Goal: Find specific page/section: Find specific page/section

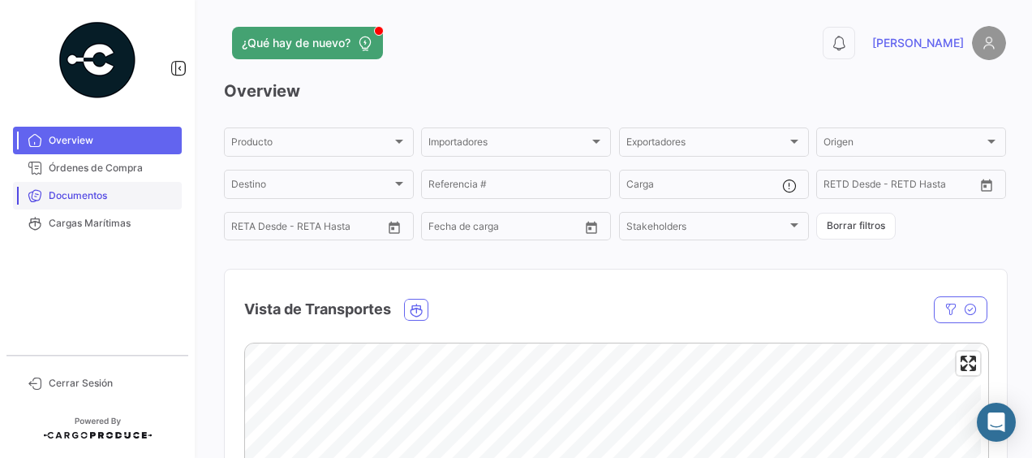
click at [68, 195] on span "Documentos" at bounding box center [112, 195] width 127 height 15
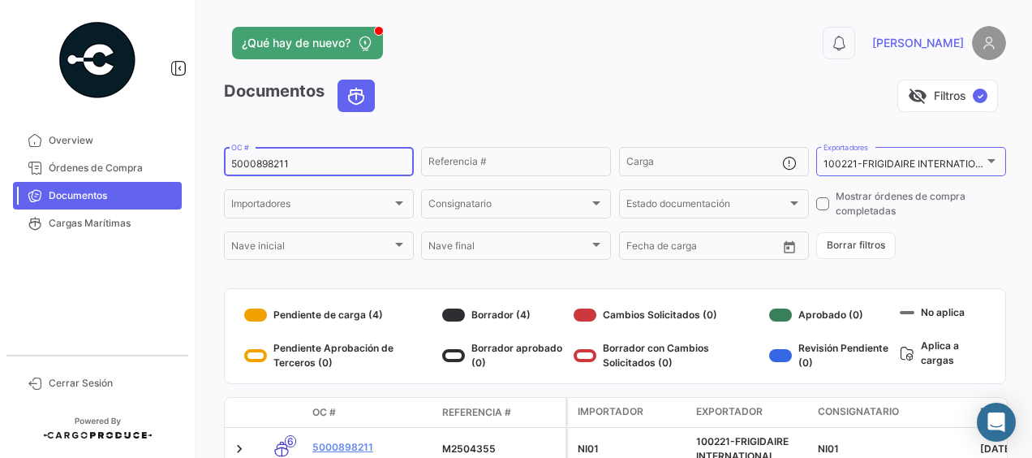
click at [310, 169] on input "5000898211" at bounding box center [318, 163] width 175 height 11
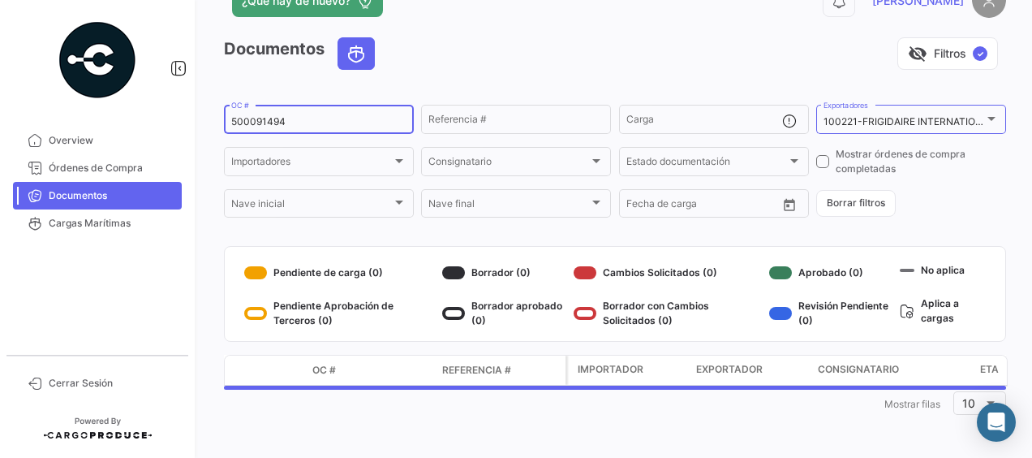
scroll to position [83, 0]
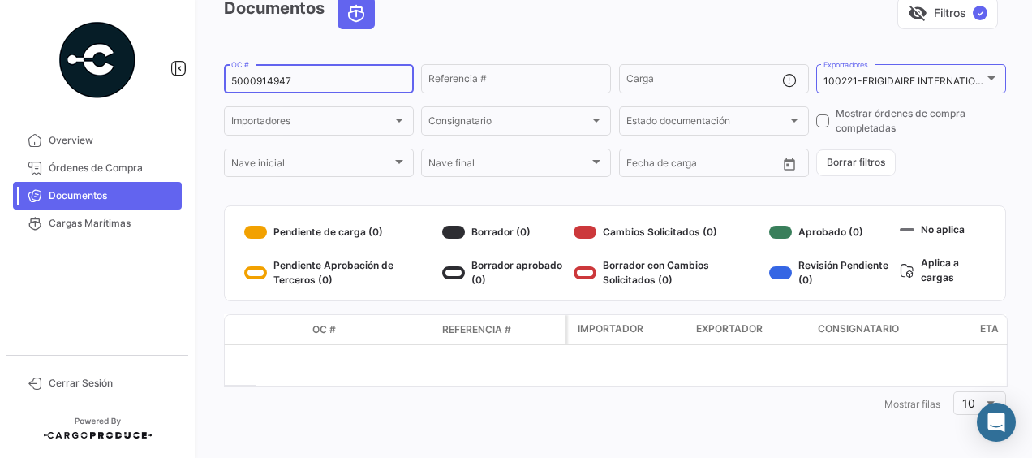
type input "5000914947"
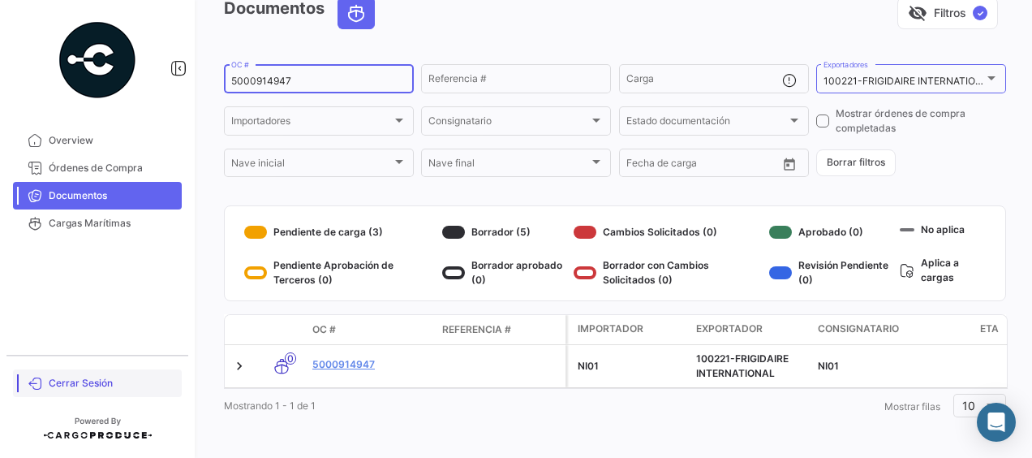
click at [88, 382] on span "Cerrar Sesión" at bounding box center [112, 383] width 127 height 15
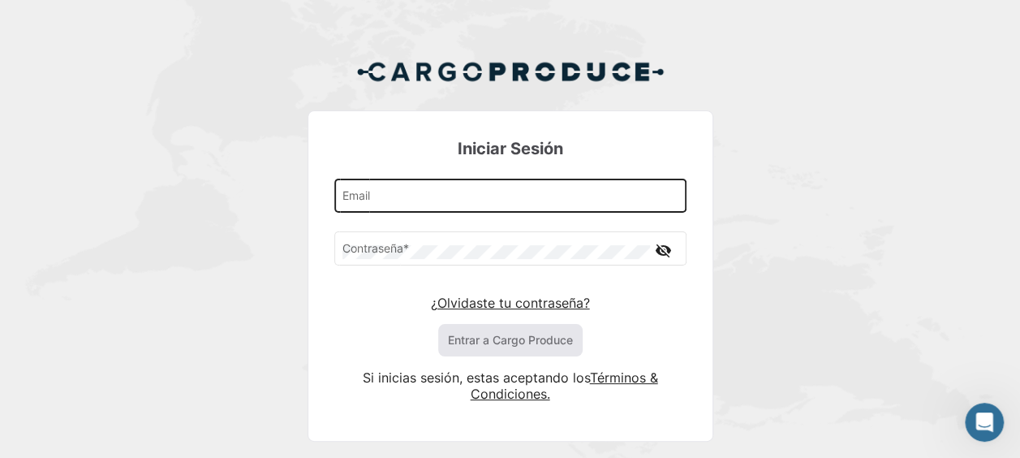
click at [389, 185] on div "Email" at bounding box center [509, 194] width 335 height 37
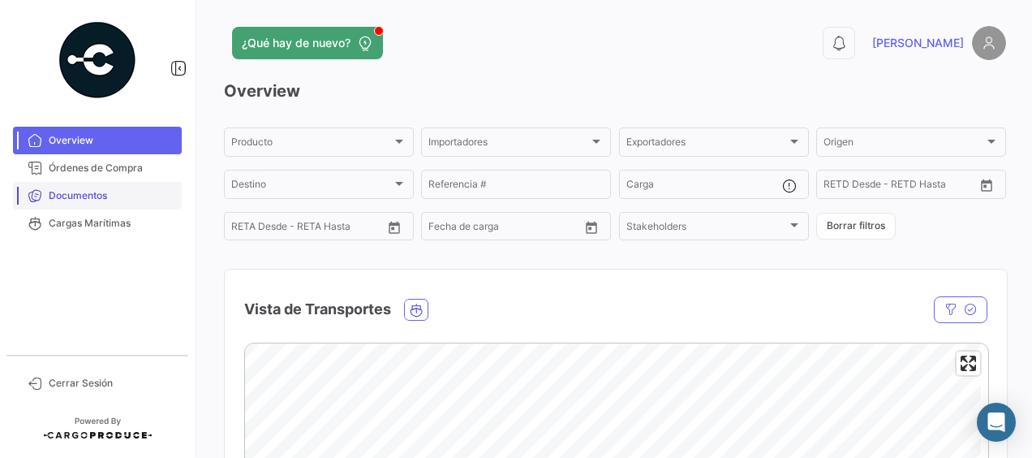
click at [68, 197] on span "Documentos" at bounding box center [112, 195] width 127 height 15
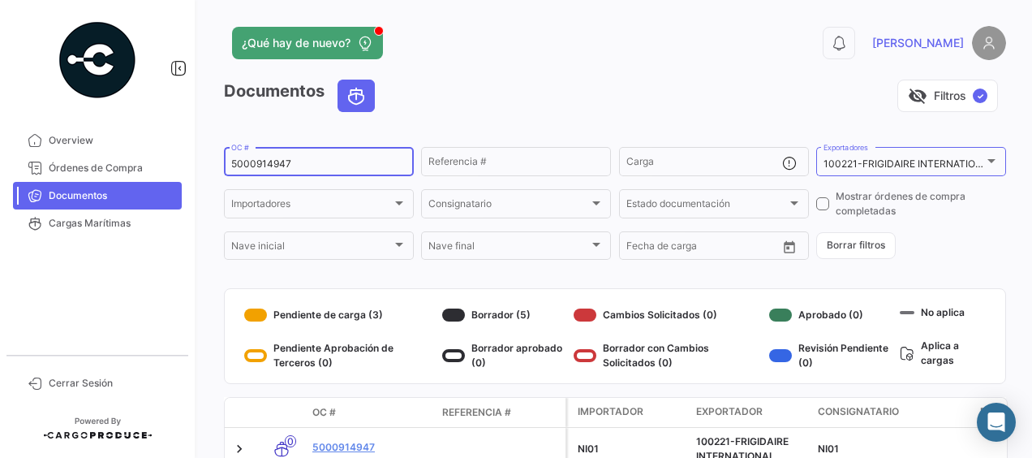
click at [314, 167] on input "5000914947" at bounding box center [318, 163] width 175 height 11
type input "5000914419"
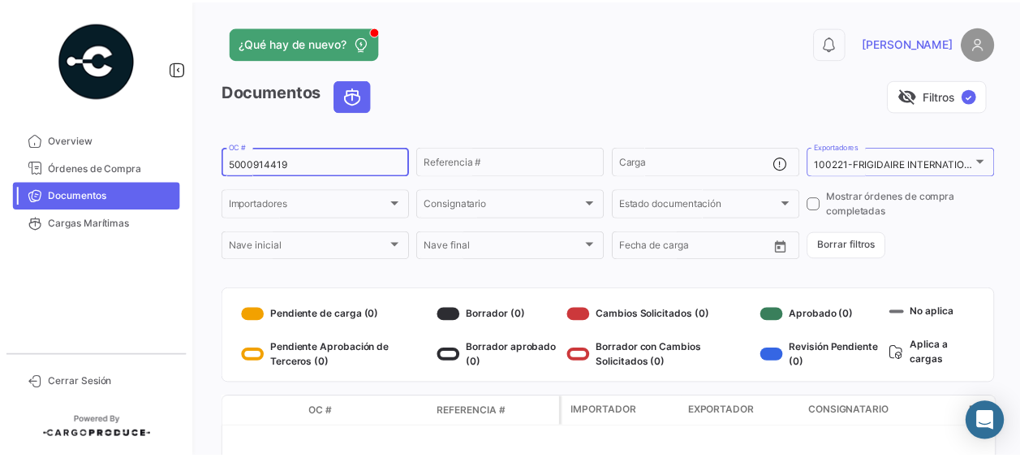
scroll to position [83, 0]
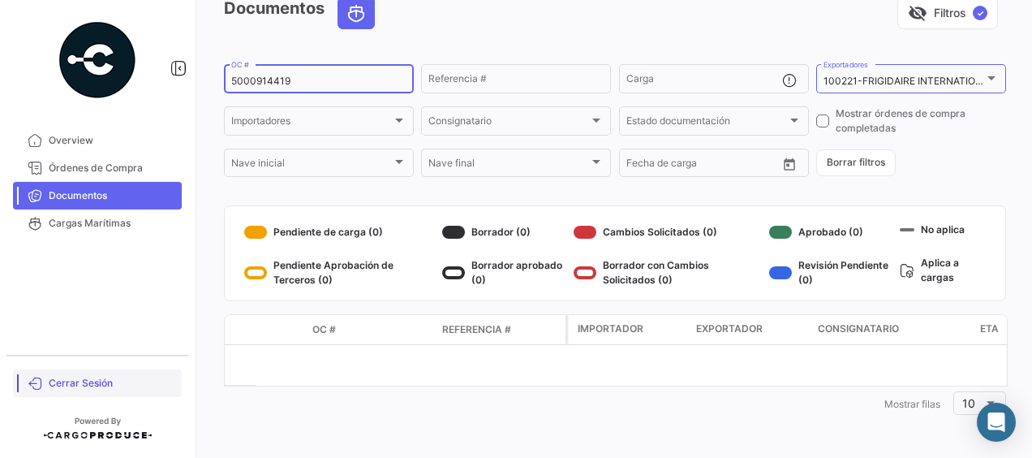
click at [58, 389] on span "Cerrar Sesión" at bounding box center [112, 383] width 127 height 15
